Goal: Navigation & Orientation: Find specific page/section

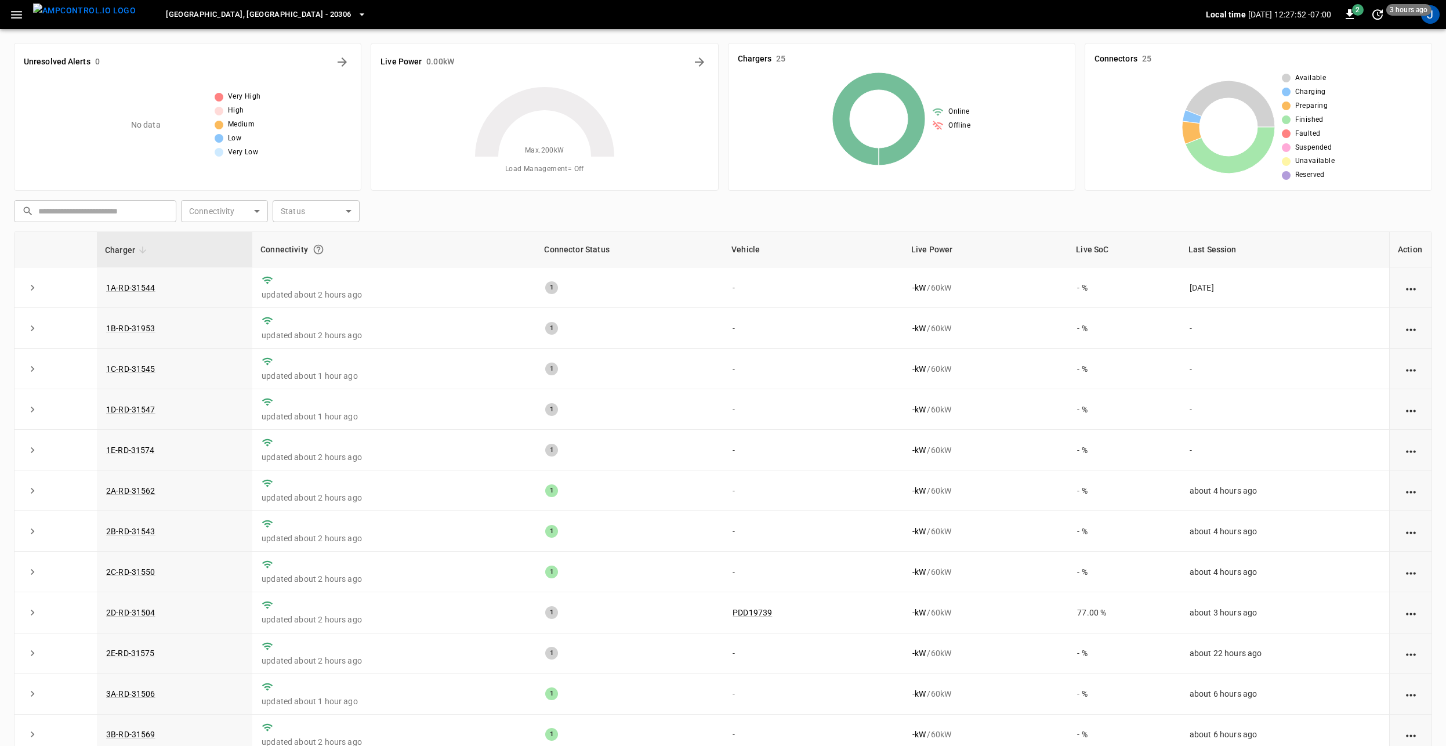
click at [60, 8] on img "menu" at bounding box center [84, 10] width 103 height 15
click at [14, 15] on icon "button" at bounding box center [16, 15] width 11 height 8
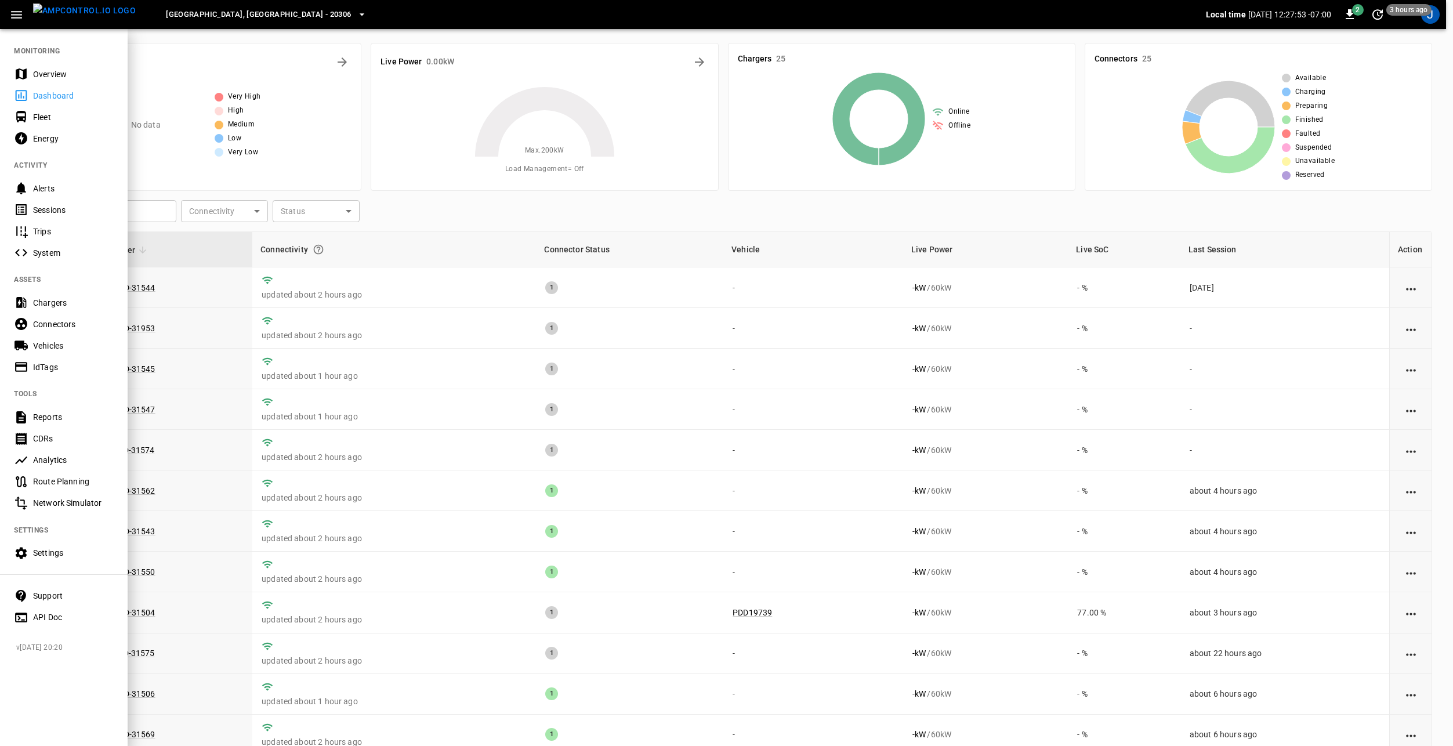
drag, startPoint x: 63, startPoint y: 349, endPoint x: 77, endPoint y: 352, distance: 13.8
click at [63, 349] on div "Vehicles" at bounding box center [73, 346] width 81 height 12
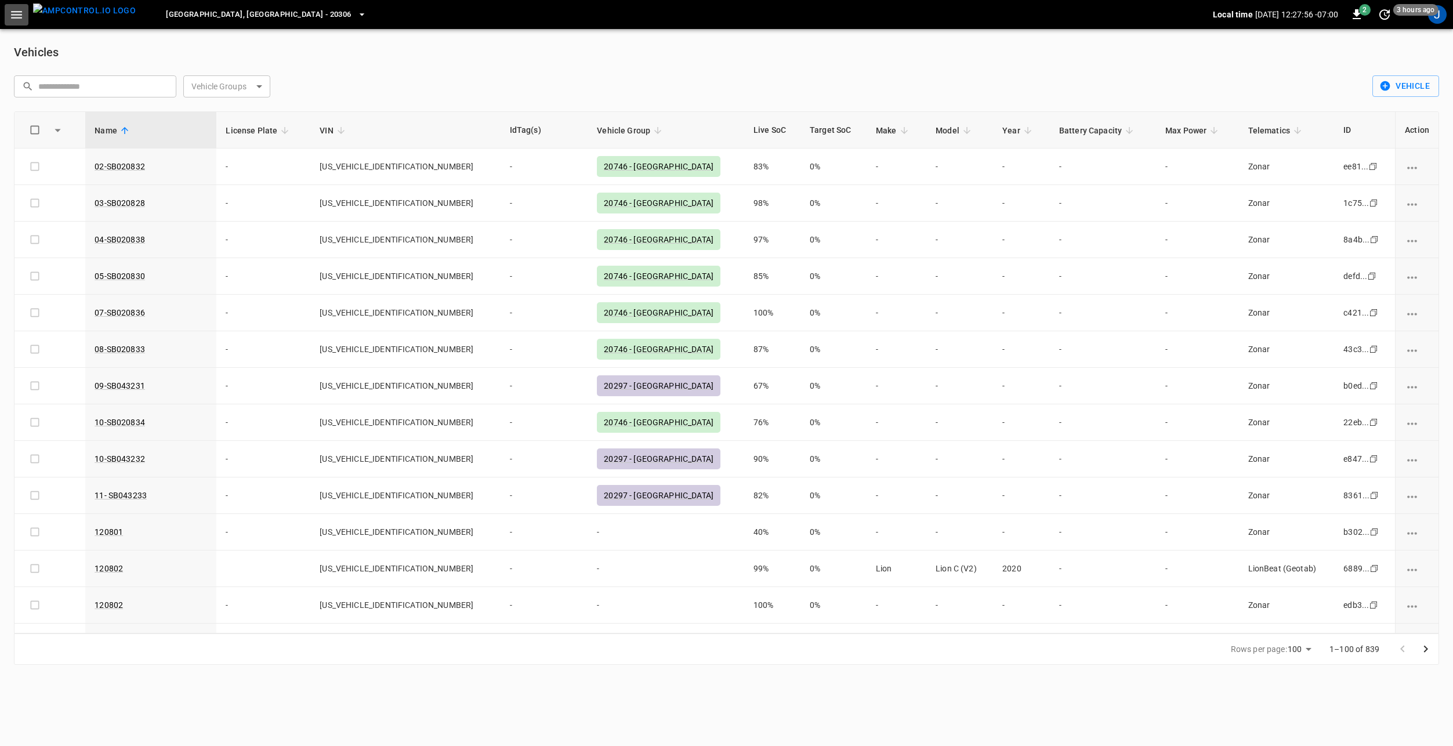
click at [13, 17] on icon "button" at bounding box center [16, 15] width 15 height 15
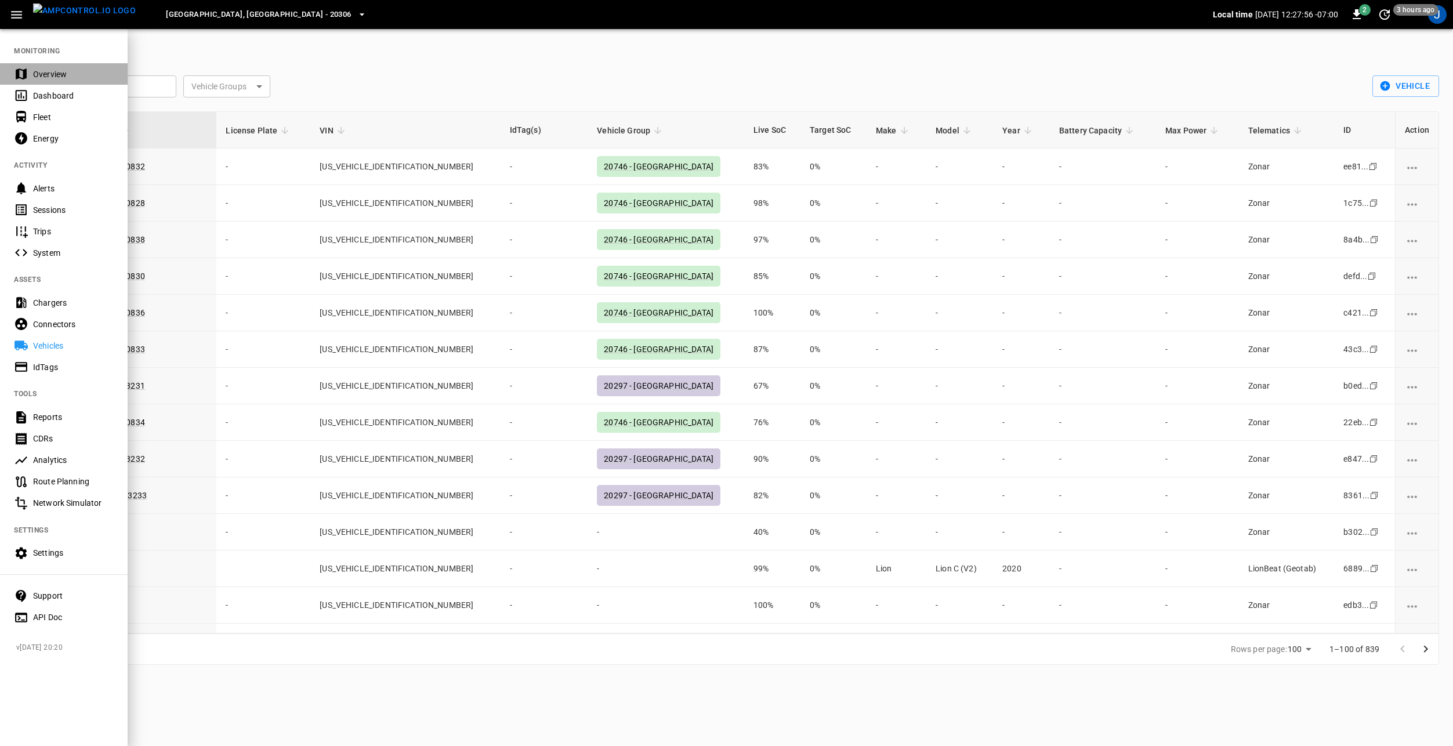
click at [37, 74] on div "Overview" at bounding box center [73, 74] width 81 height 12
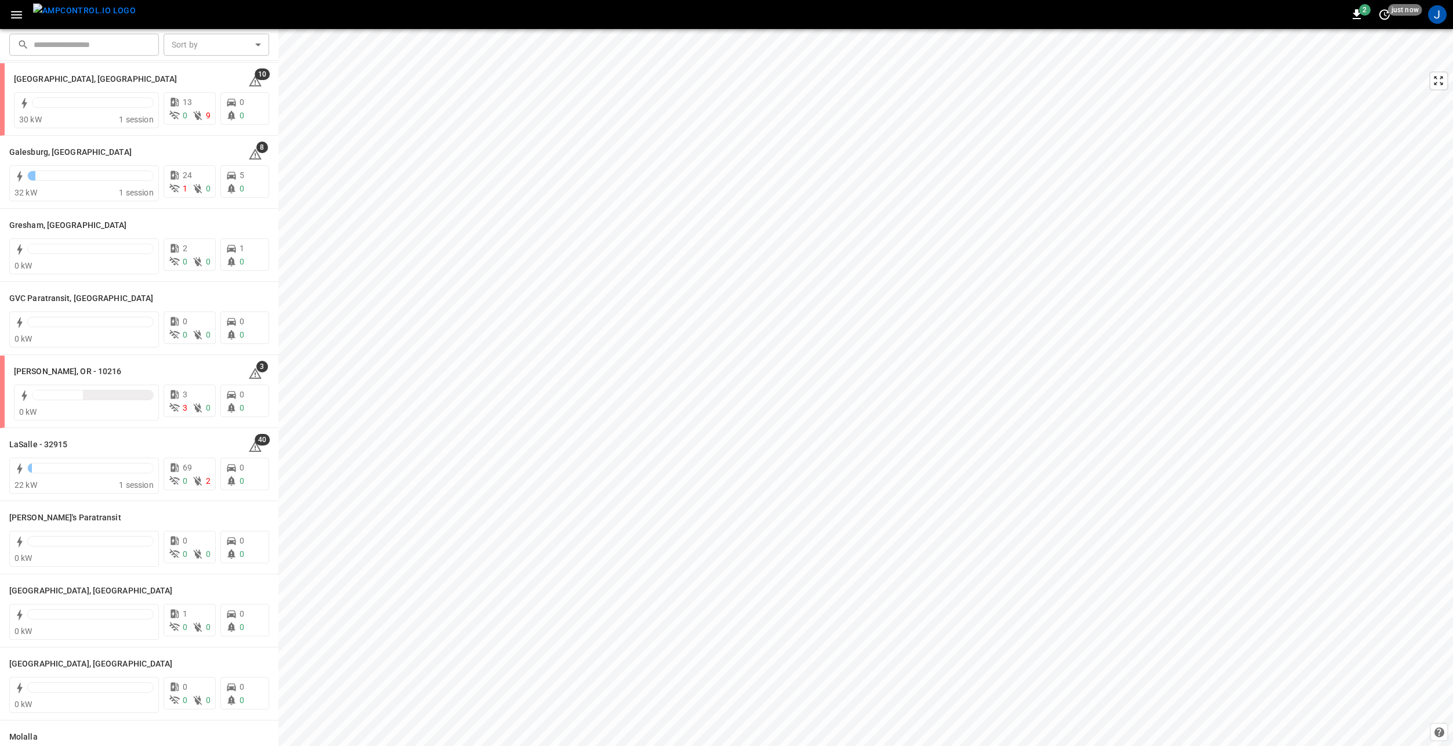
scroll to position [348, 0]
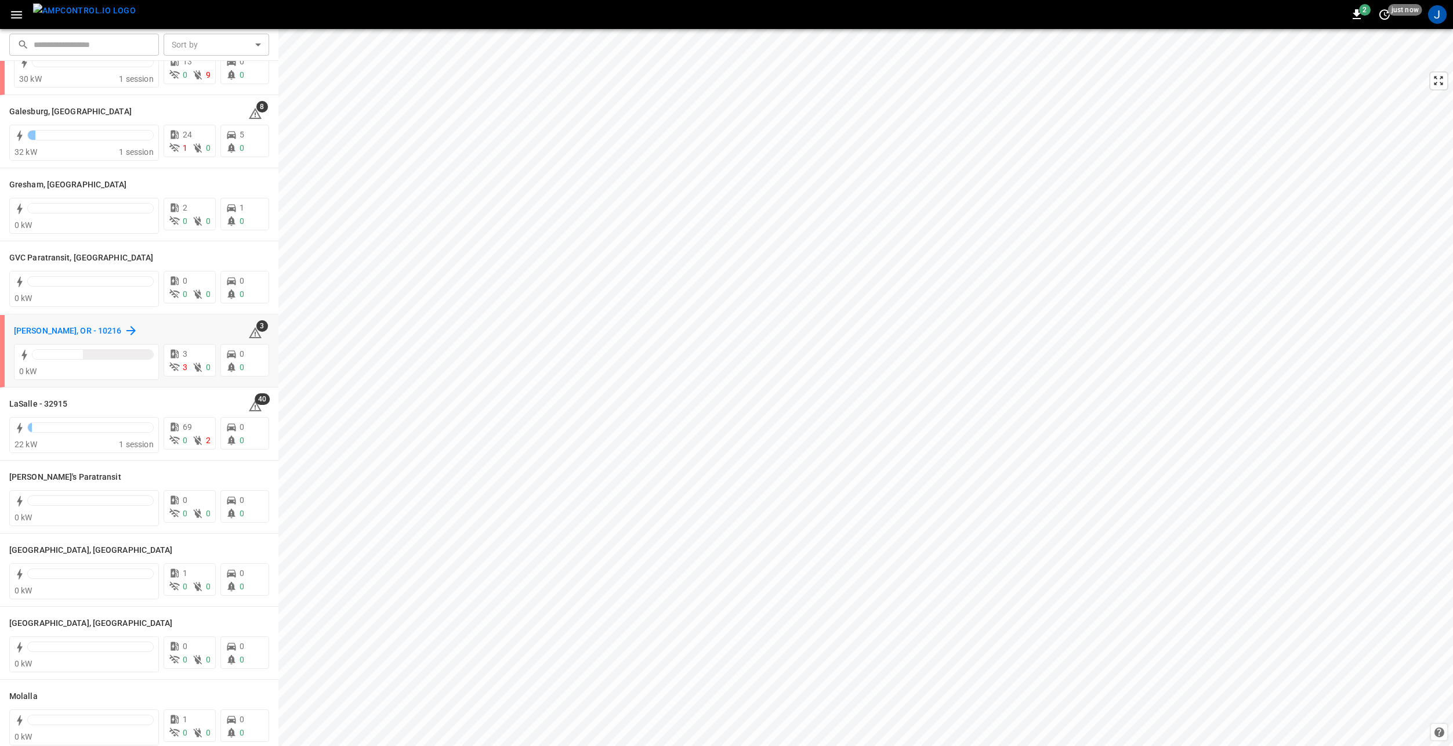
click at [70, 331] on h6 "[PERSON_NAME], OR - 10216" at bounding box center [68, 331] width 108 height 13
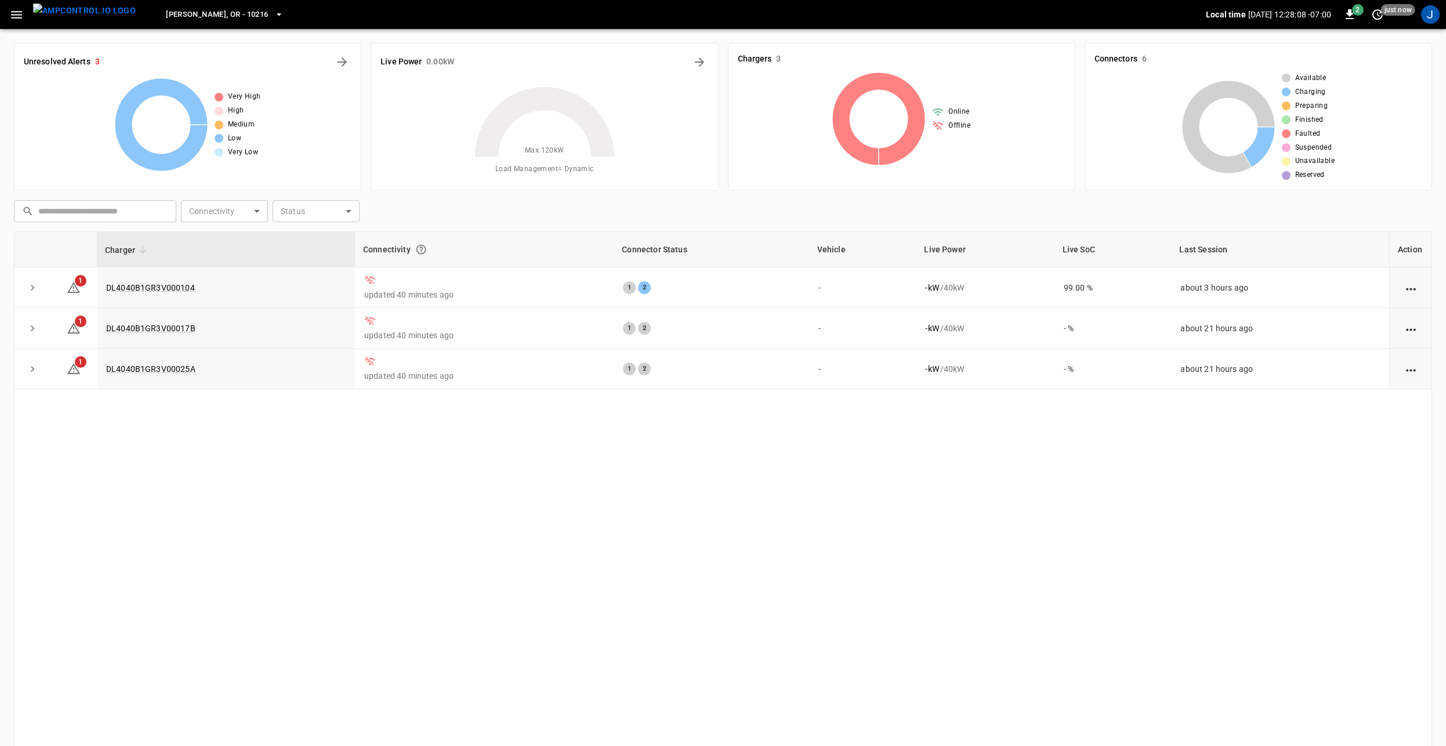
click at [48, 16] on img "menu" at bounding box center [84, 10] width 103 height 15
click at [20, 13] on icon "button" at bounding box center [16, 15] width 15 height 15
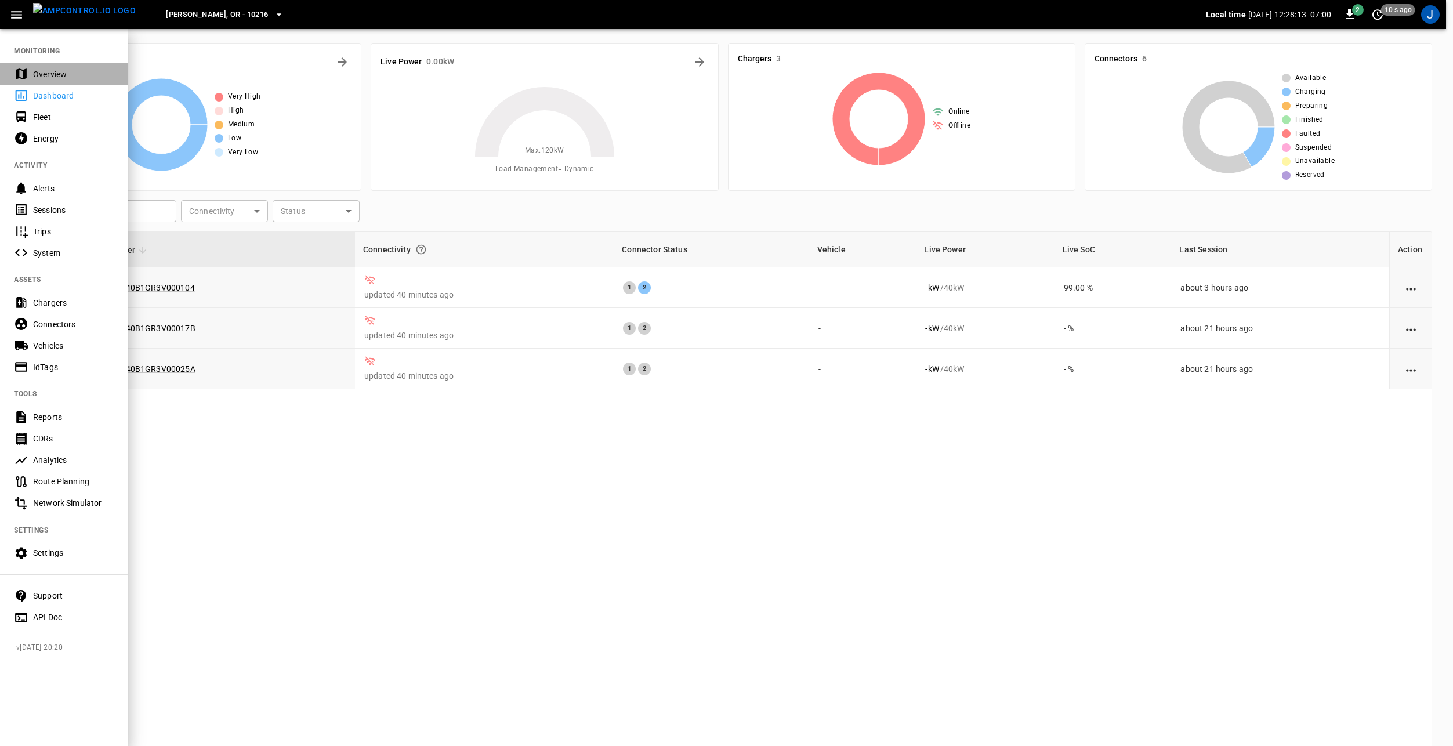
click at [66, 76] on div "Overview" at bounding box center [73, 74] width 81 height 12
